Goal: Task Accomplishment & Management: Manage account settings

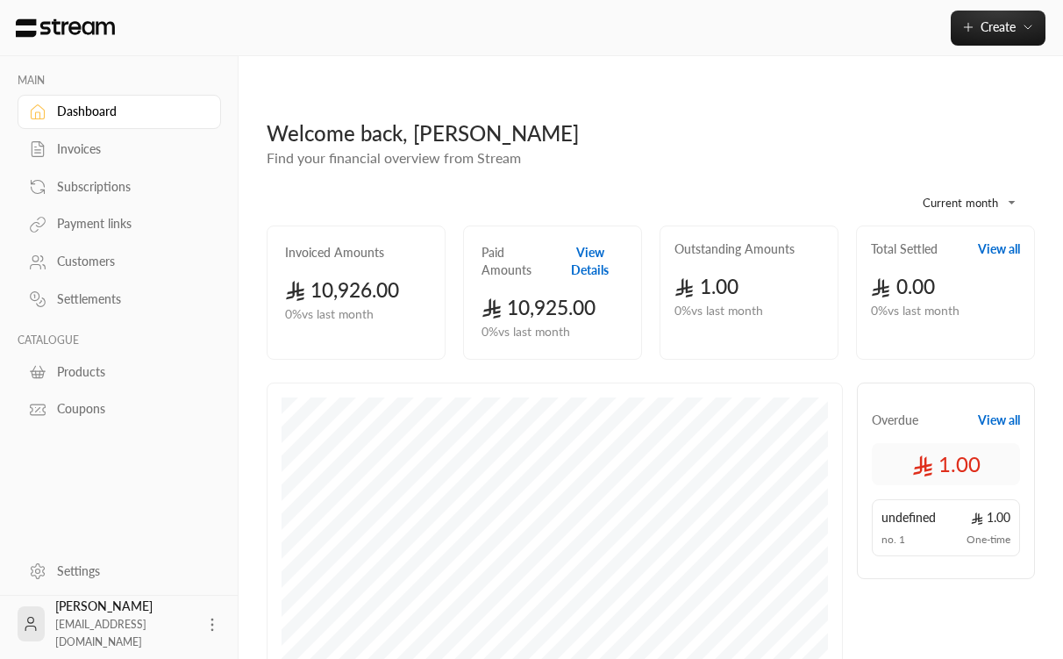
click at [605, 244] on button "View Details" at bounding box center [590, 261] width 68 height 35
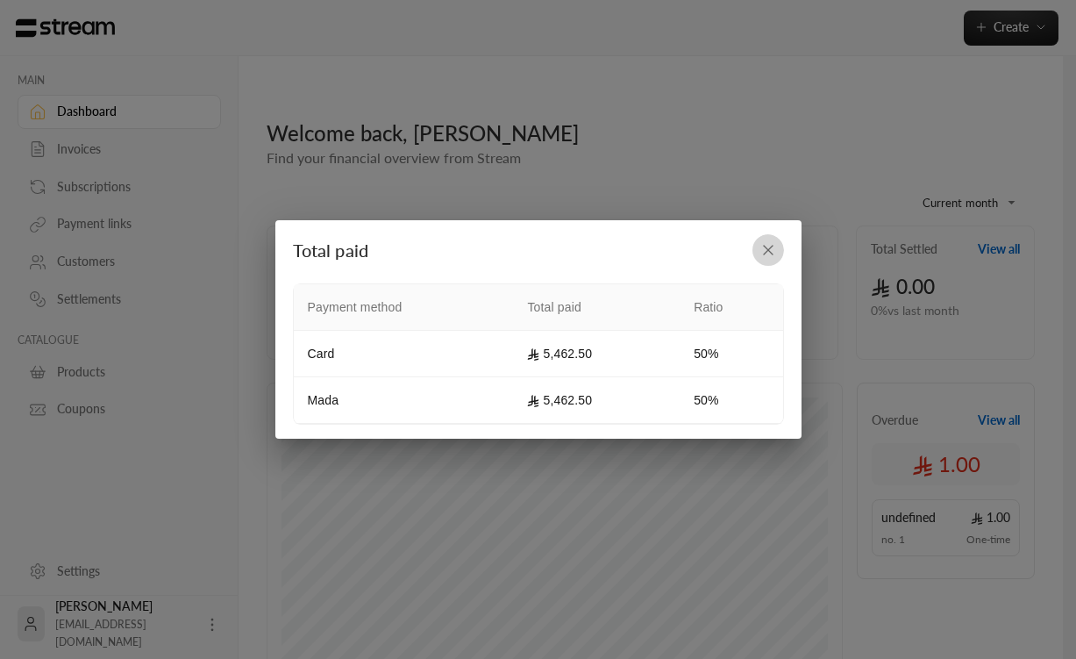
click at [766, 253] on icon "button" at bounding box center [768, 250] width 18 height 18
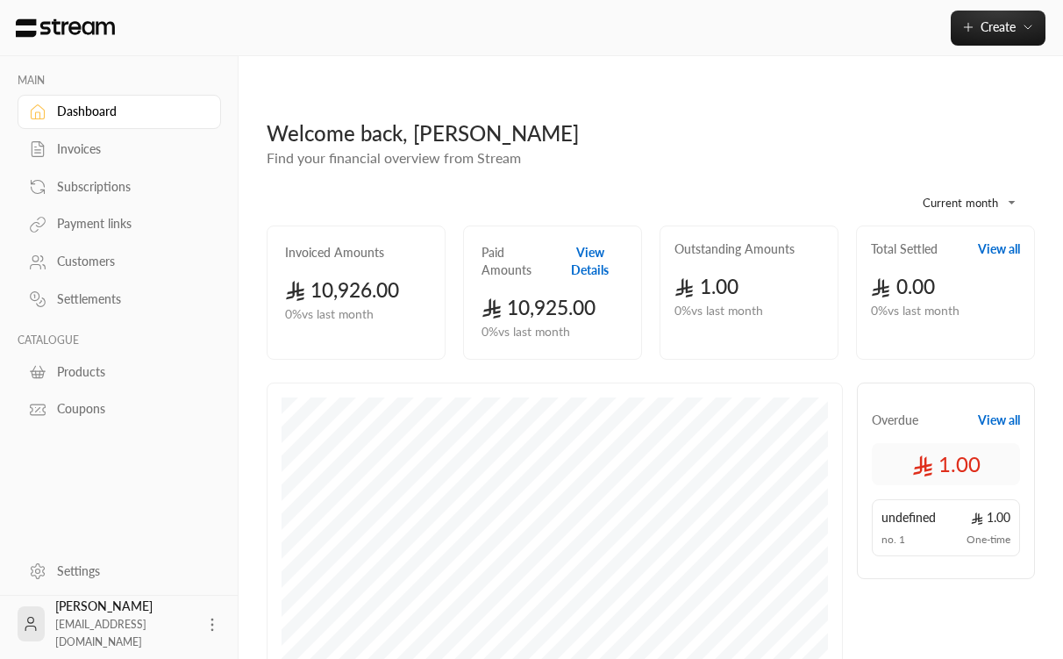
click at [86, 266] on div "Customers" at bounding box center [128, 262] width 142 height 18
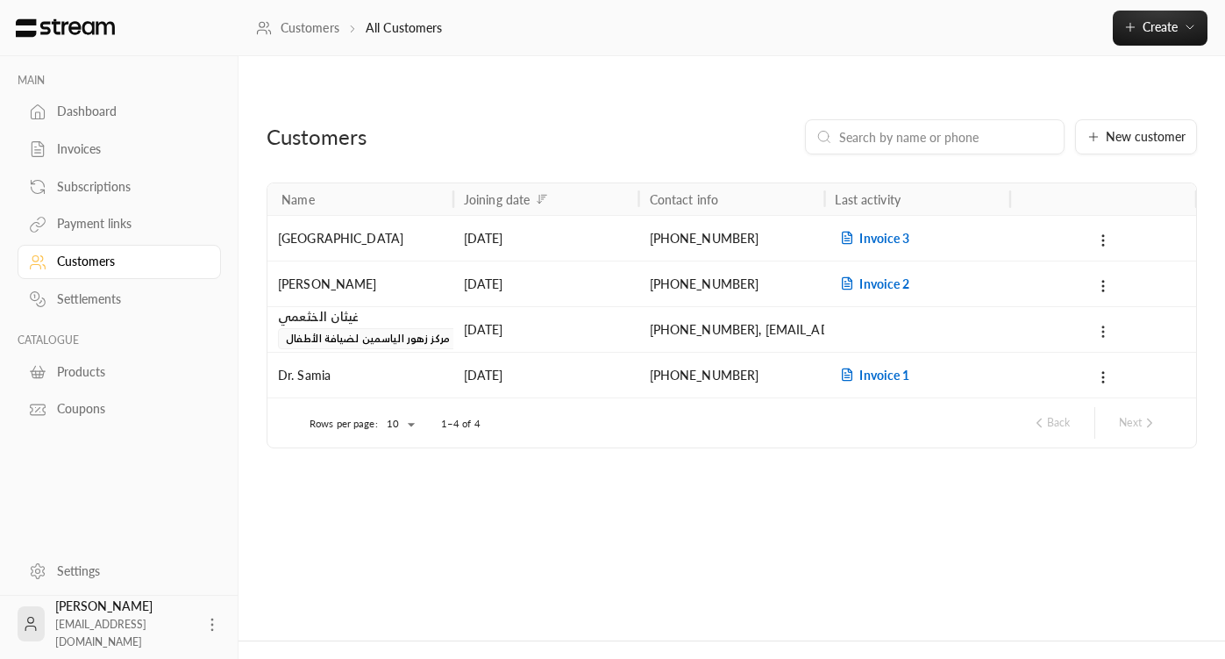
click at [1062, 324] on icon at bounding box center [1103, 332] width 16 height 16
click at [1062, 371] on li "Delete" at bounding box center [1126, 374] width 53 height 32
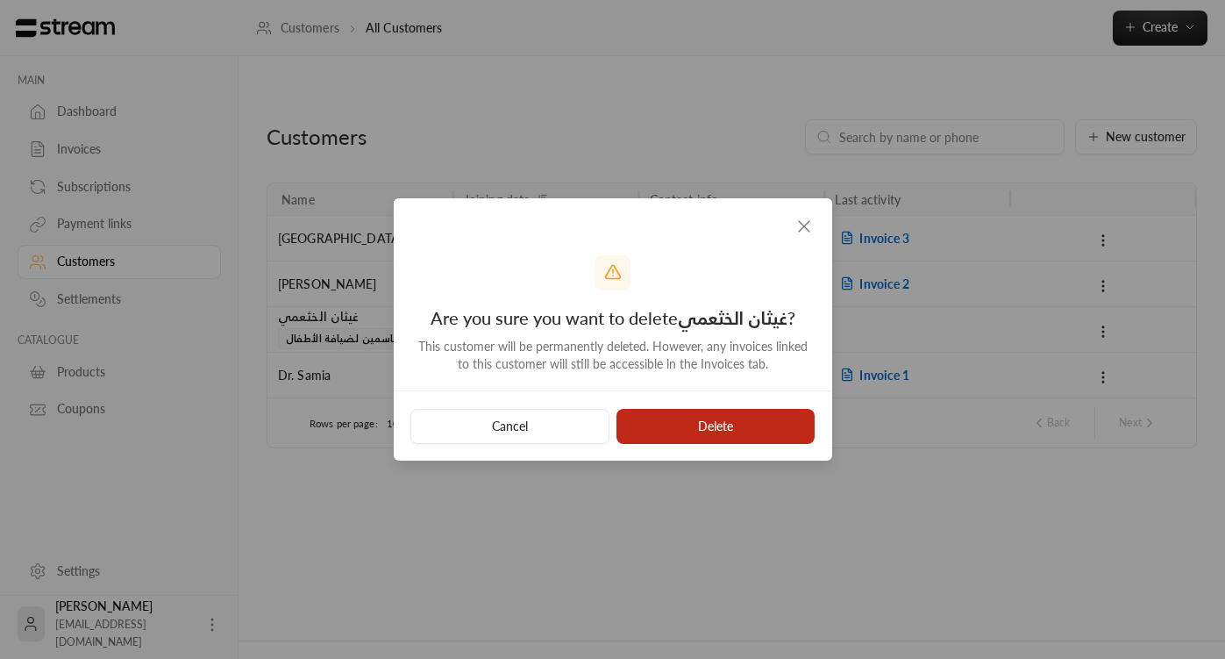
click at [755, 429] on button "Delete" at bounding box center [715, 426] width 199 height 35
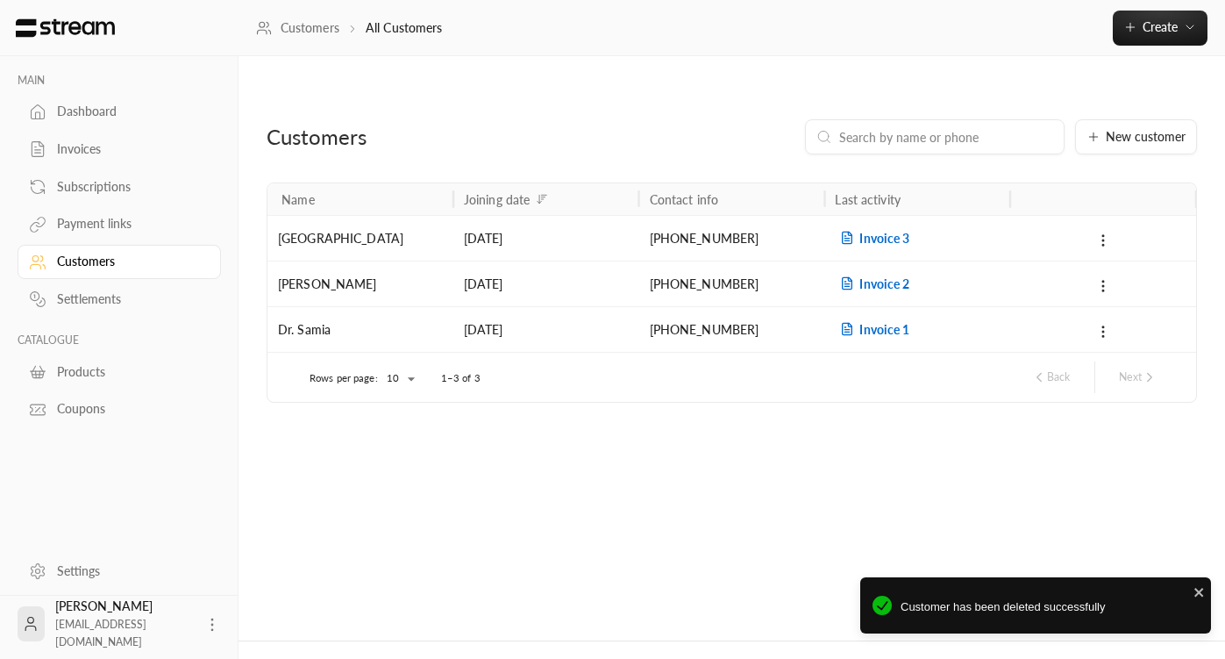
click at [700, 566] on div "Customers New customer Name Joining date Contact info Last activity Baytummi Ce…" at bounding box center [732, 365] width 986 height 548
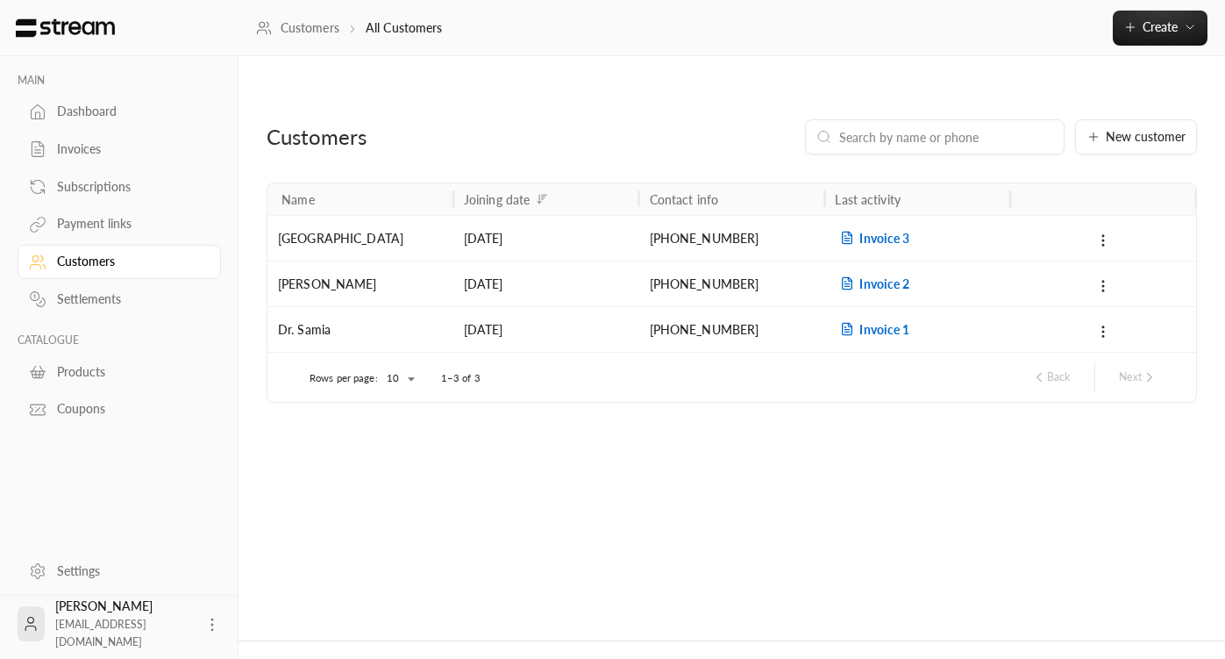
click at [385, 446] on div "Customers New customer Name Joining date Contact info Last activity Baytummi Ce…" at bounding box center [732, 365] width 986 height 548
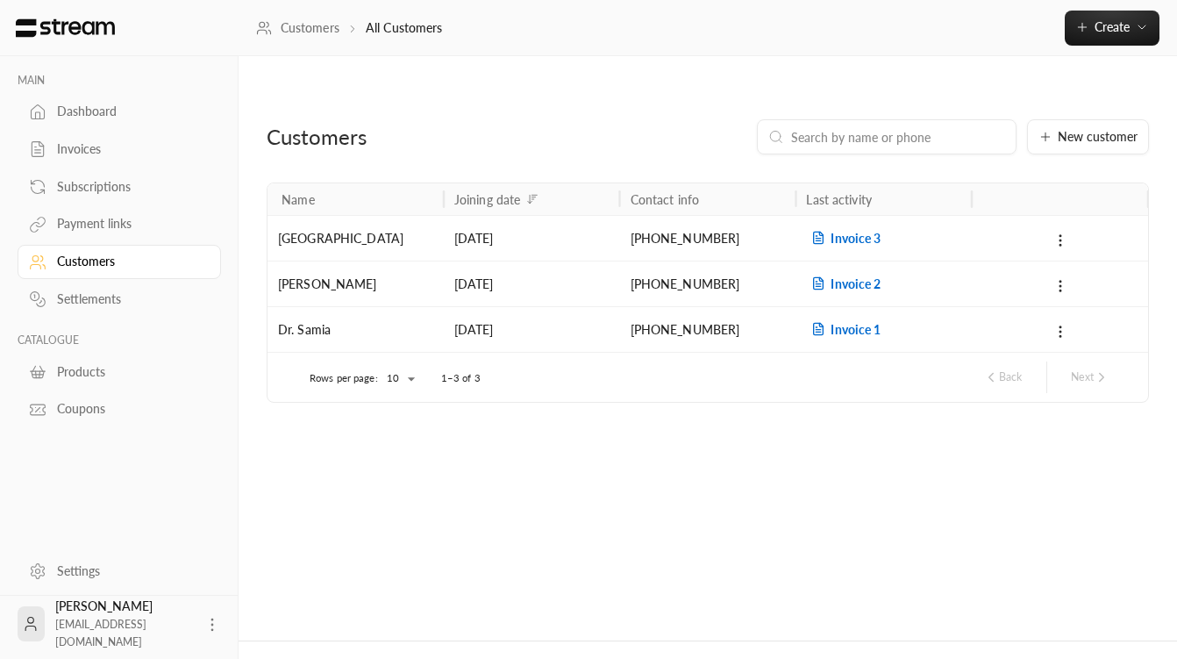
click at [608, 440] on div "Customers New customer Name Joining date Contact info Last activity Baytummi Ce…" at bounding box center [708, 365] width 938 height 548
click at [89, 151] on div "Invoices" at bounding box center [128, 149] width 142 height 18
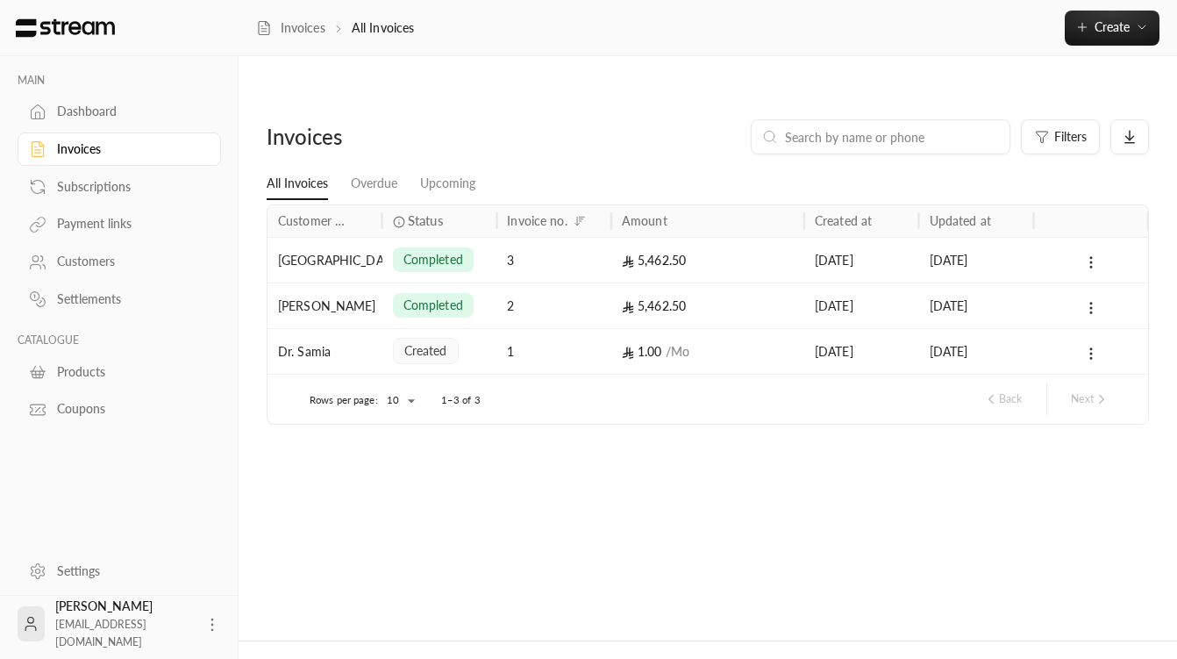
click at [345, 454] on div "Invoices Filters All Invoices Overdue Upcoming Customer name Status Invoice no.…" at bounding box center [708, 365] width 938 height 548
click at [1062, 254] on icon at bounding box center [1091, 262] width 16 height 16
click at [1062, 271] on li "View" at bounding box center [1110, 273] width 44 height 32
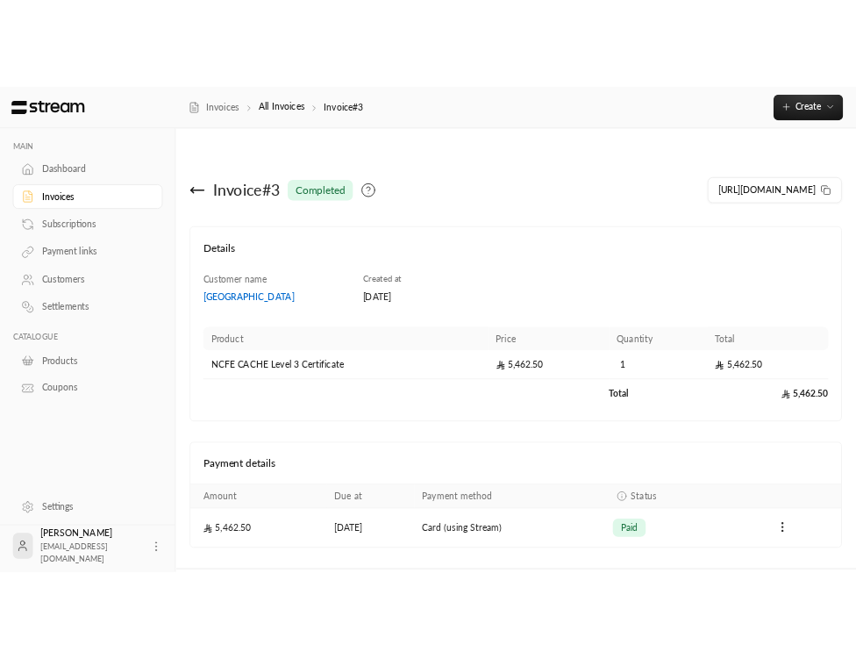
scroll to position [14, 0]
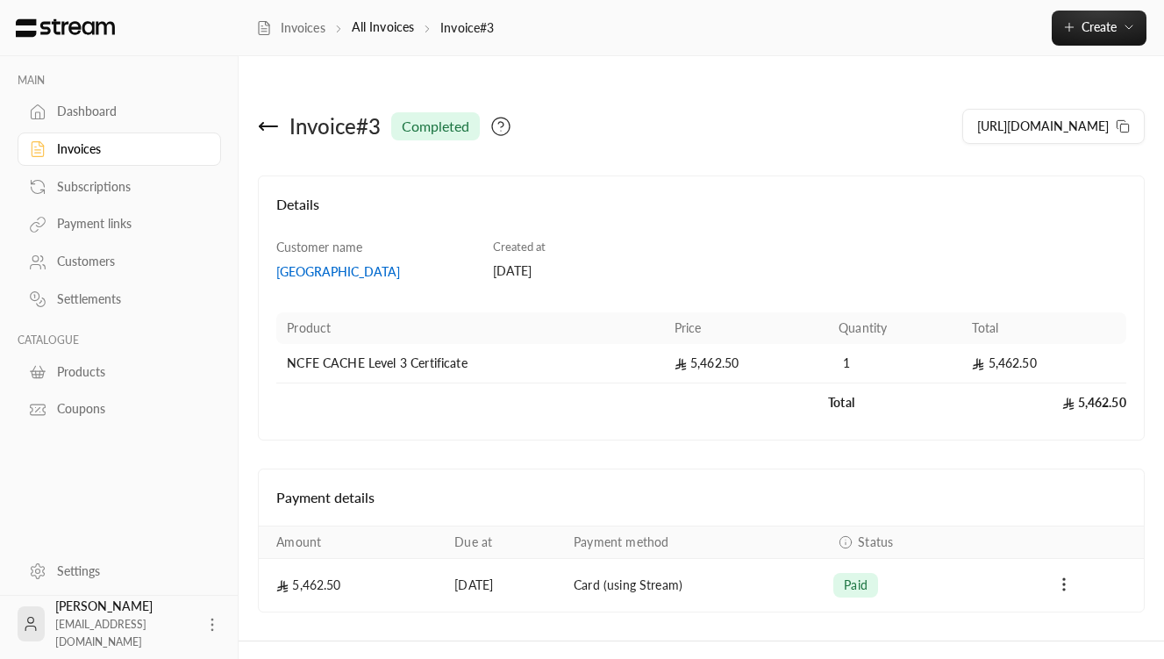
click at [1062, 588] on circle "Payments" at bounding box center [1064, 589] width 2 height 2
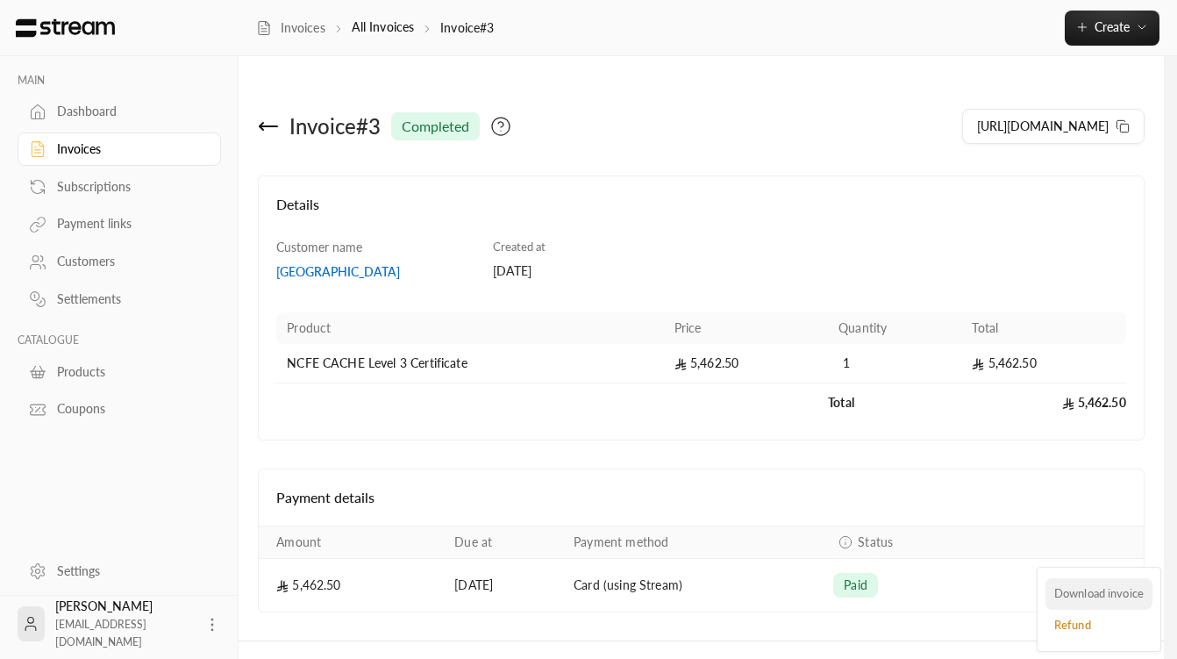
click at [1062, 587] on li "Download invoice" at bounding box center [1098, 594] width 107 height 32
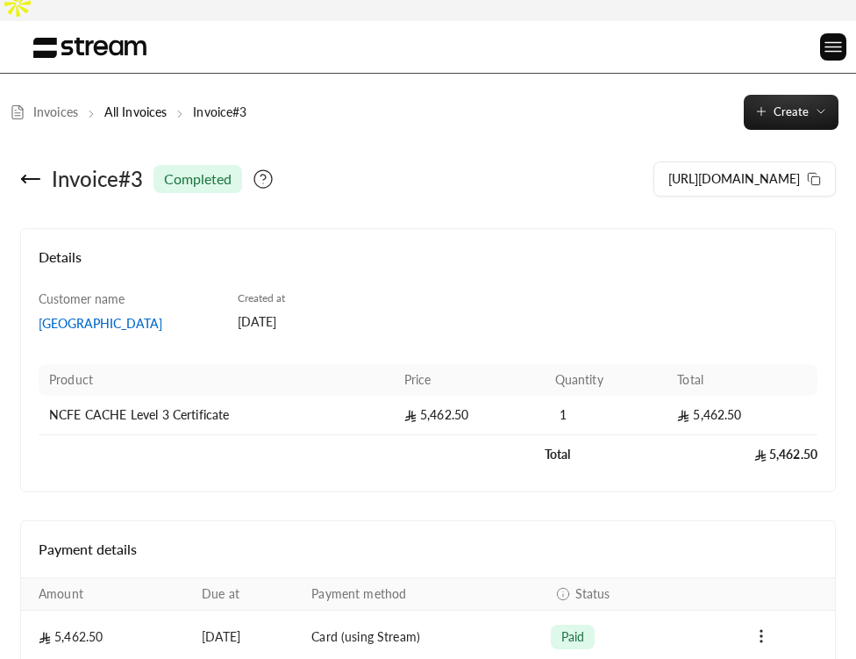
click at [23, 175] on icon at bounding box center [24, 178] width 4 height 7
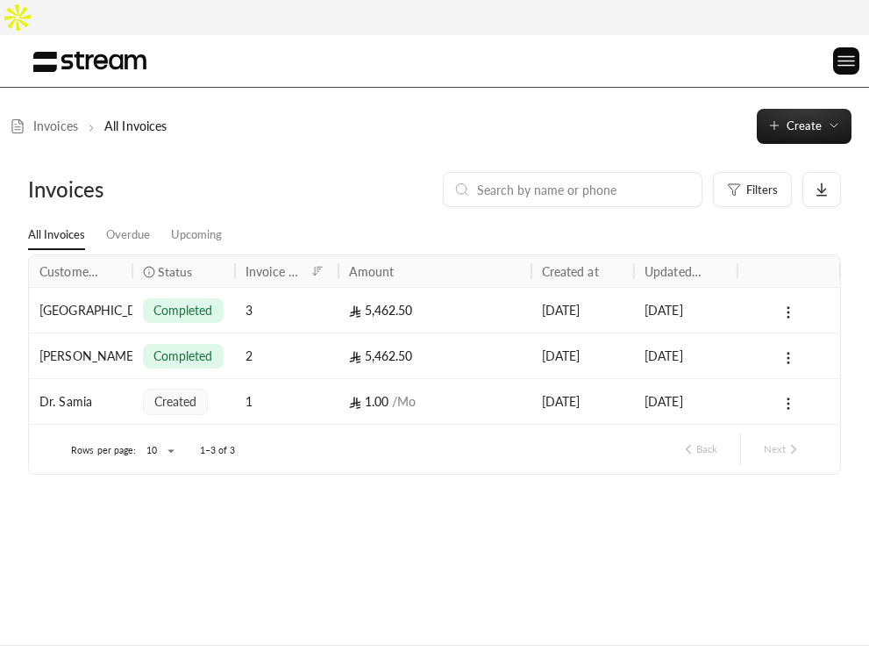
click at [800, 333] on div at bounding box center [789, 355] width 82 height 45
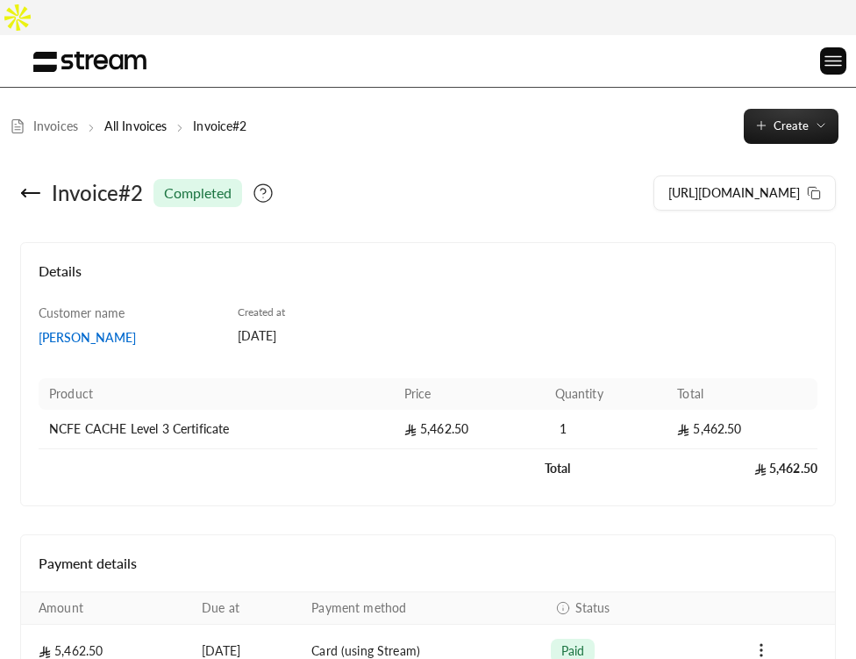
scroll to position [61, 0]
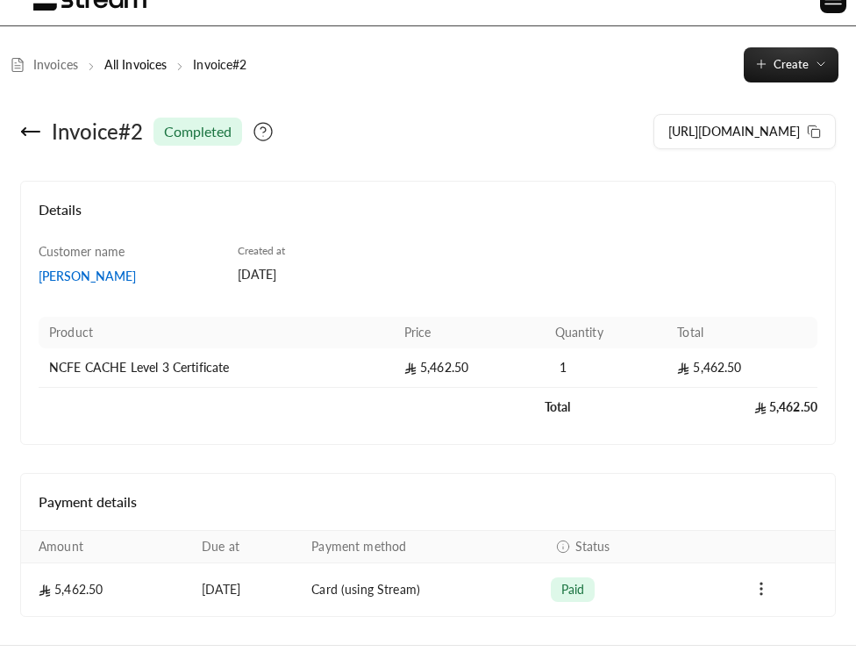
click at [761, 582] on circle "Payments" at bounding box center [762, 583] width 2 height 2
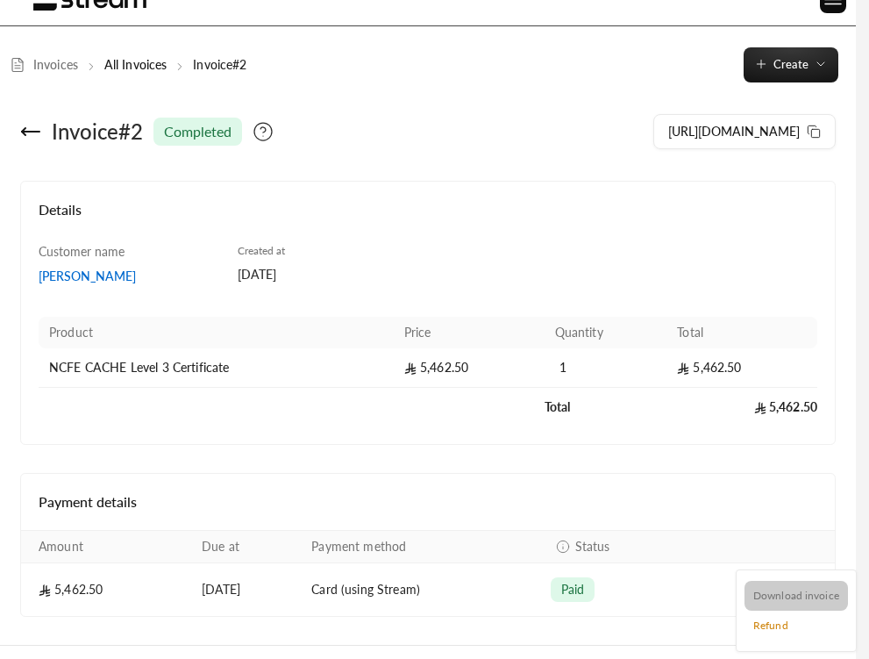
click at [777, 594] on li "Download invoice" at bounding box center [795, 595] width 103 height 30
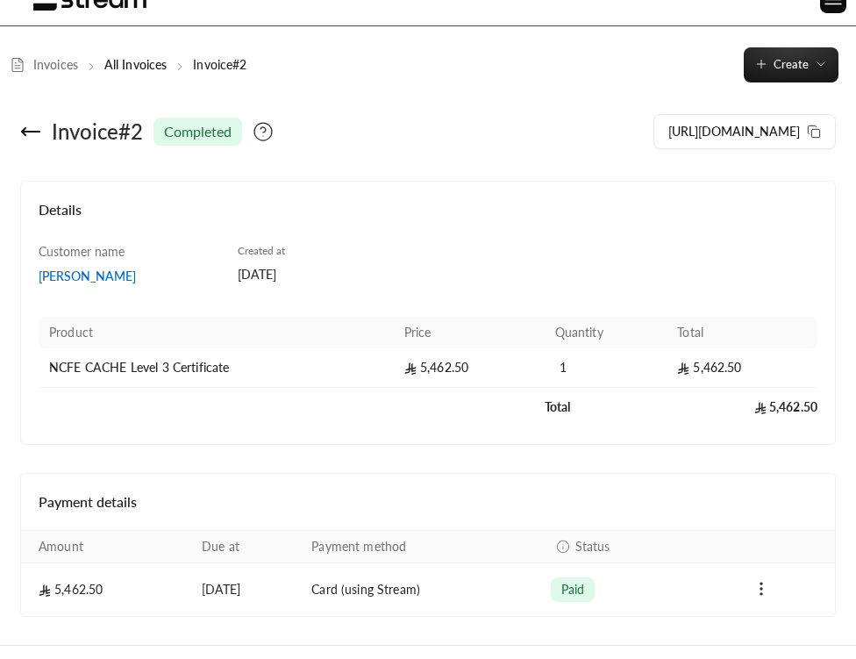
click at [28, 121] on icon at bounding box center [30, 131] width 21 height 21
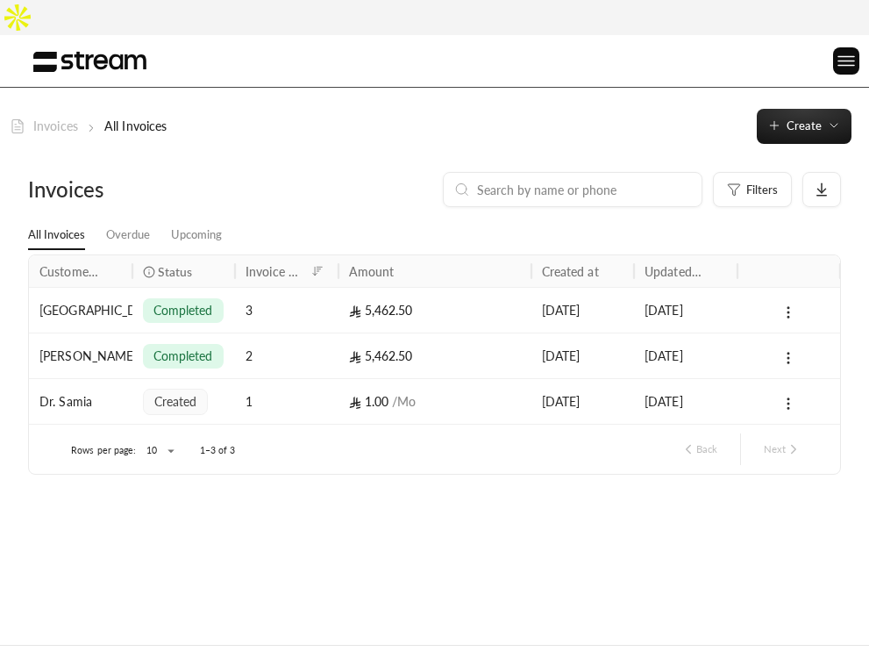
click at [55, 117] on link "Invoices" at bounding box center [44, 126] width 68 height 18
click at [52, 117] on link "Invoices" at bounding box center [44, 126] width 68 height 18
click at [840, 50] on img at bounding box center [846, 61] width 21 height 22
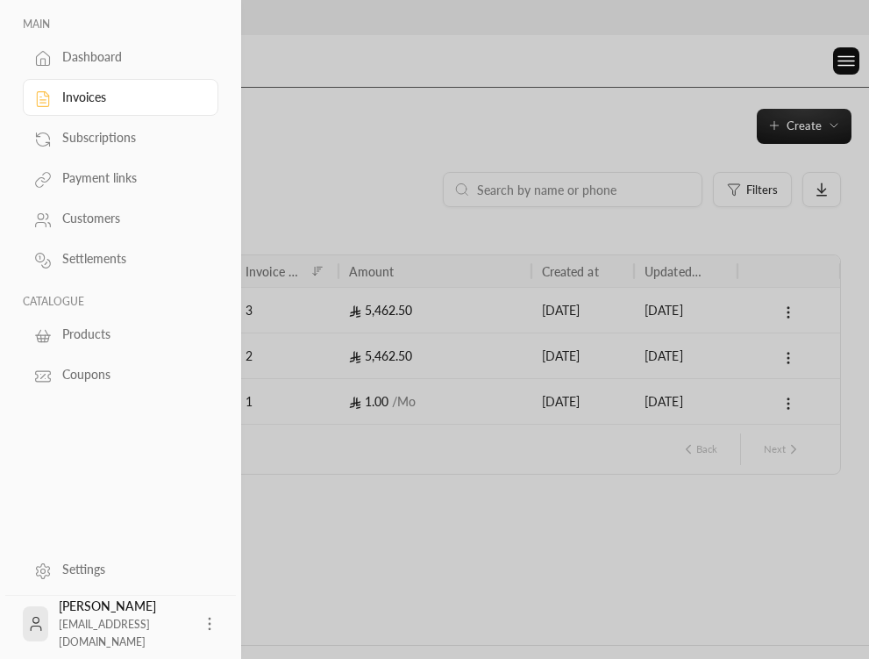
click at [97, 60] on div "Dashboard" at bounding box center [129, 57] width 134 height 18
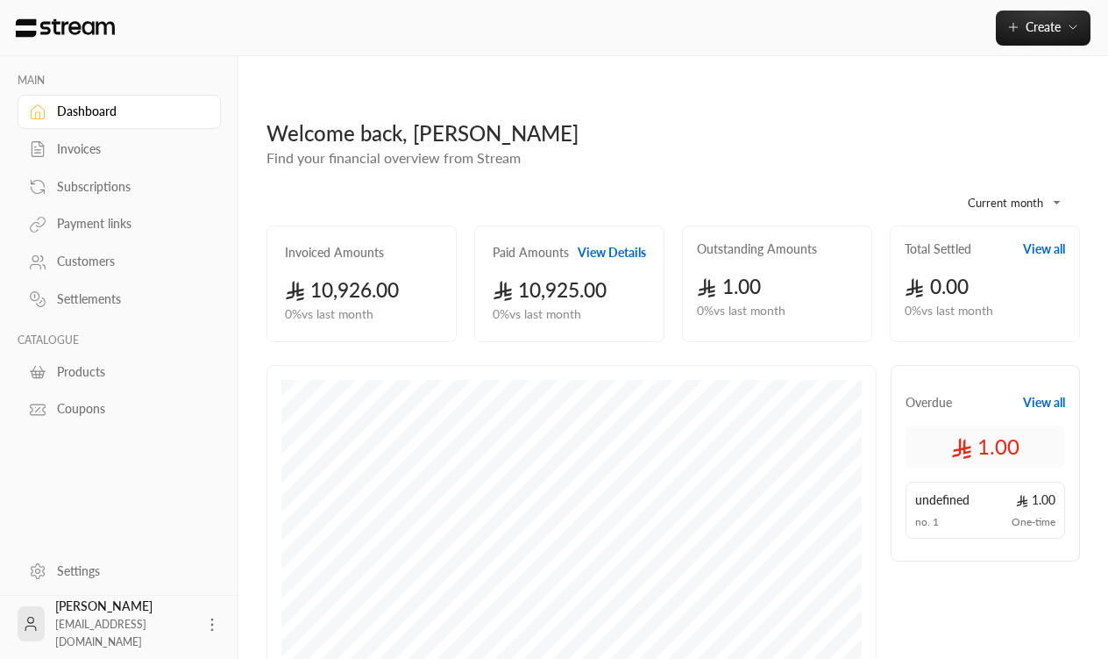
click at [109, 141] on div "Invoices" at bounding box center [128, 149] width 142 height 18
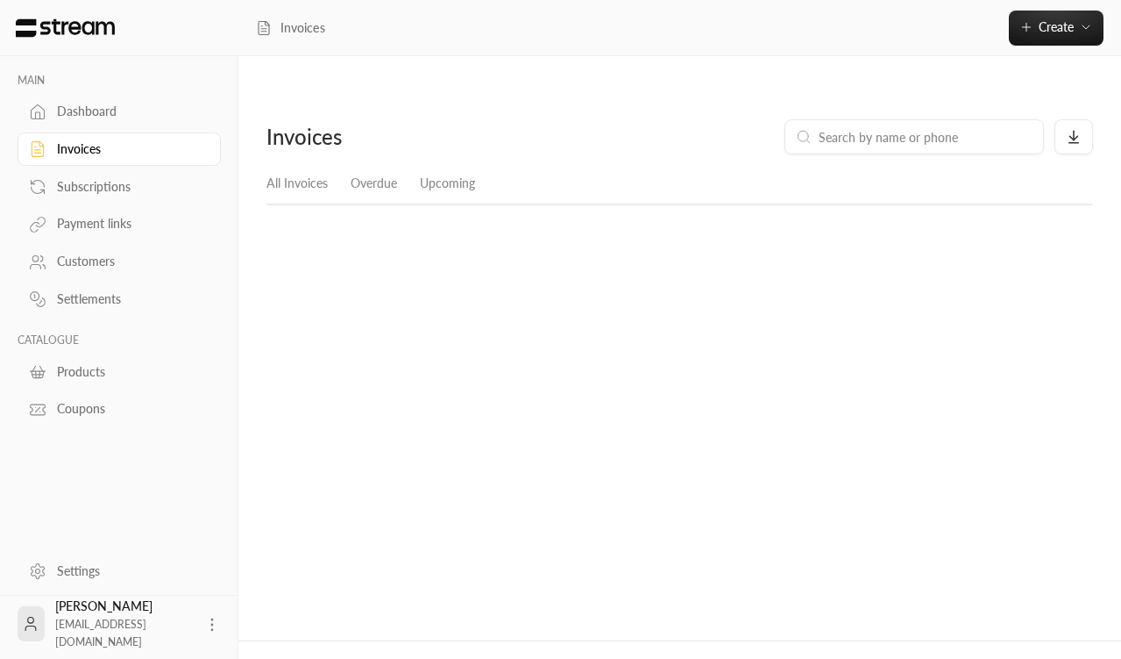
click at [109, 141] on div "Invoices" at bounding box center [128, 149] width 142 height 18
